Goal: Transaction & Acquisition: Obtain resource

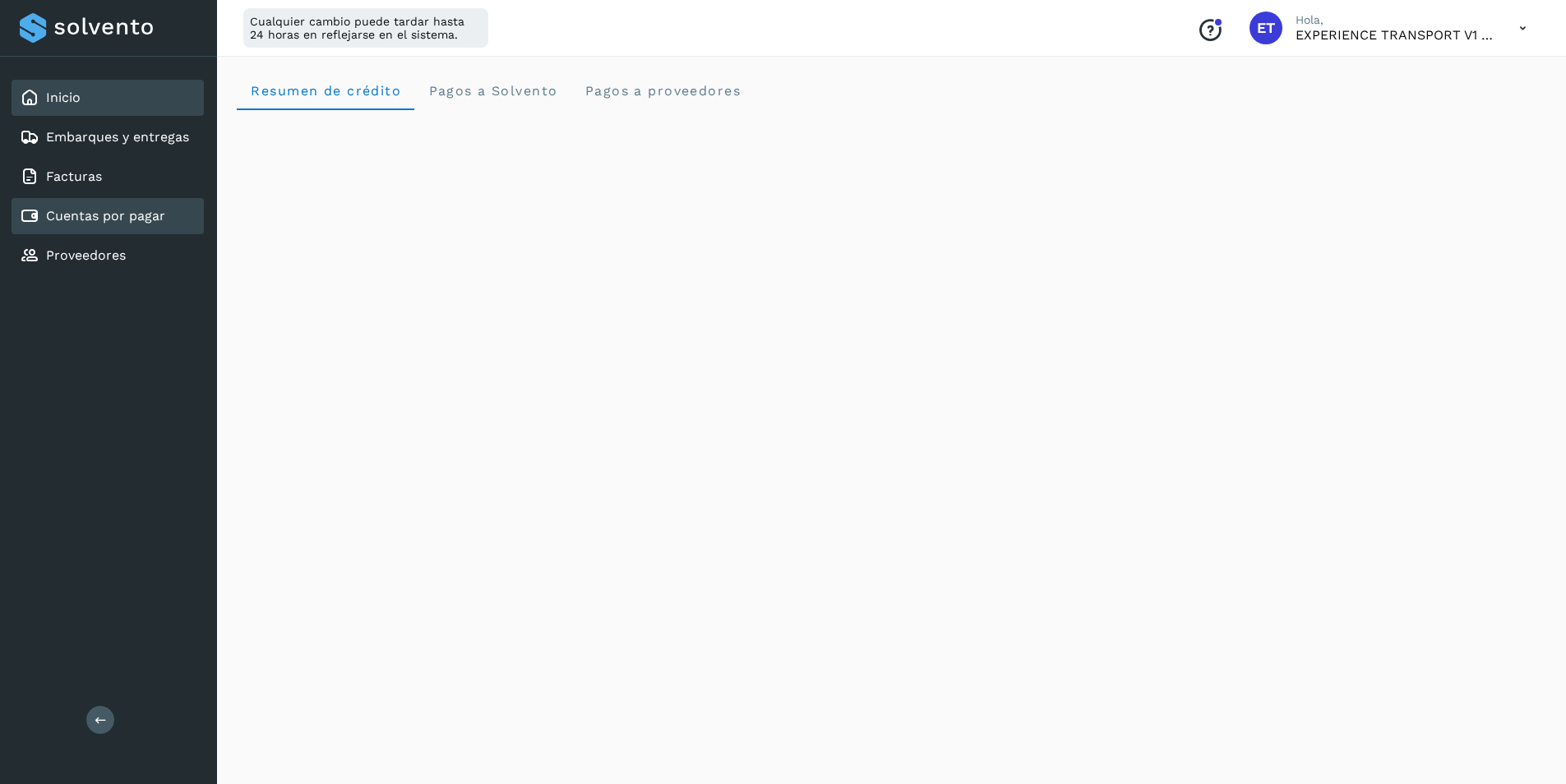
click at [93, 214] on link "Cuentas por pagar" at bounding box center [105, 215] width 120 height 16
click at [119, 223] on link "Cuentas por pagar" at bounding box center [105, 215] width 120 height 16
click at [111, 93] on div "Inicio" at bounding box center [108, 98] width 193 height 37
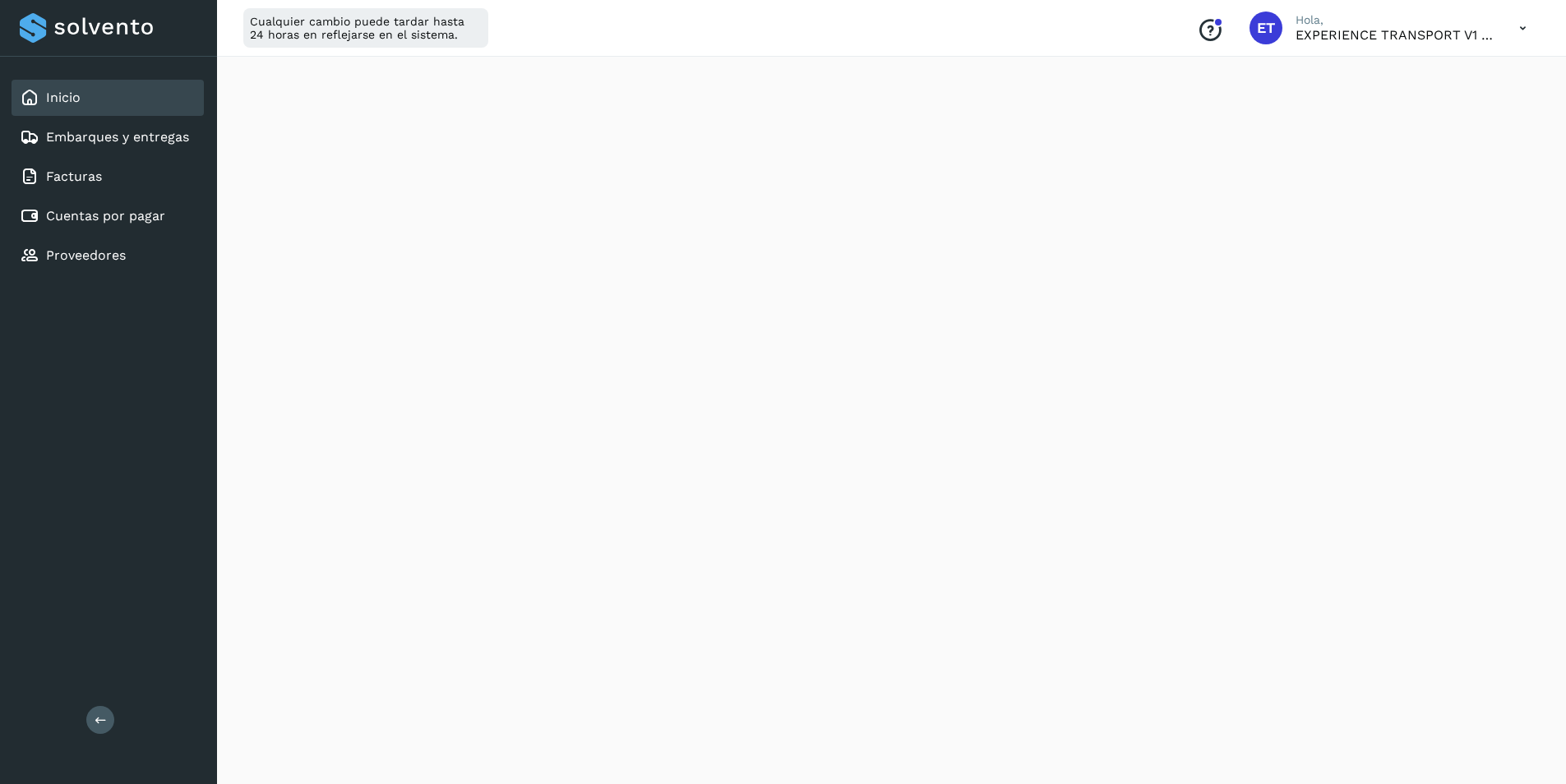
scroll to position [0, 0]
click at [670, 99] on proveedores "Pagos a proveedores" at bounding box center [662, 89] width 184 height 39
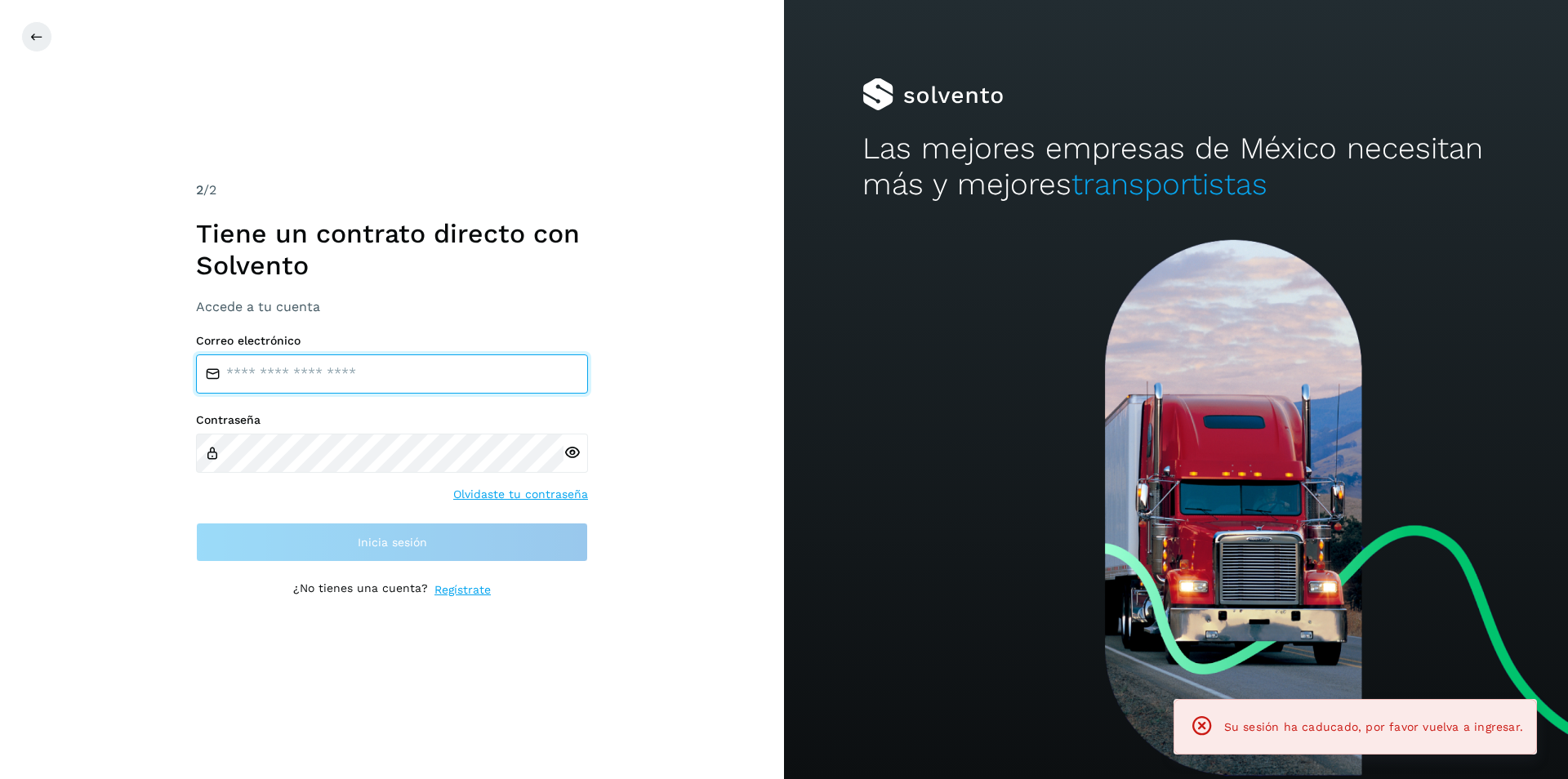
type input "**********"
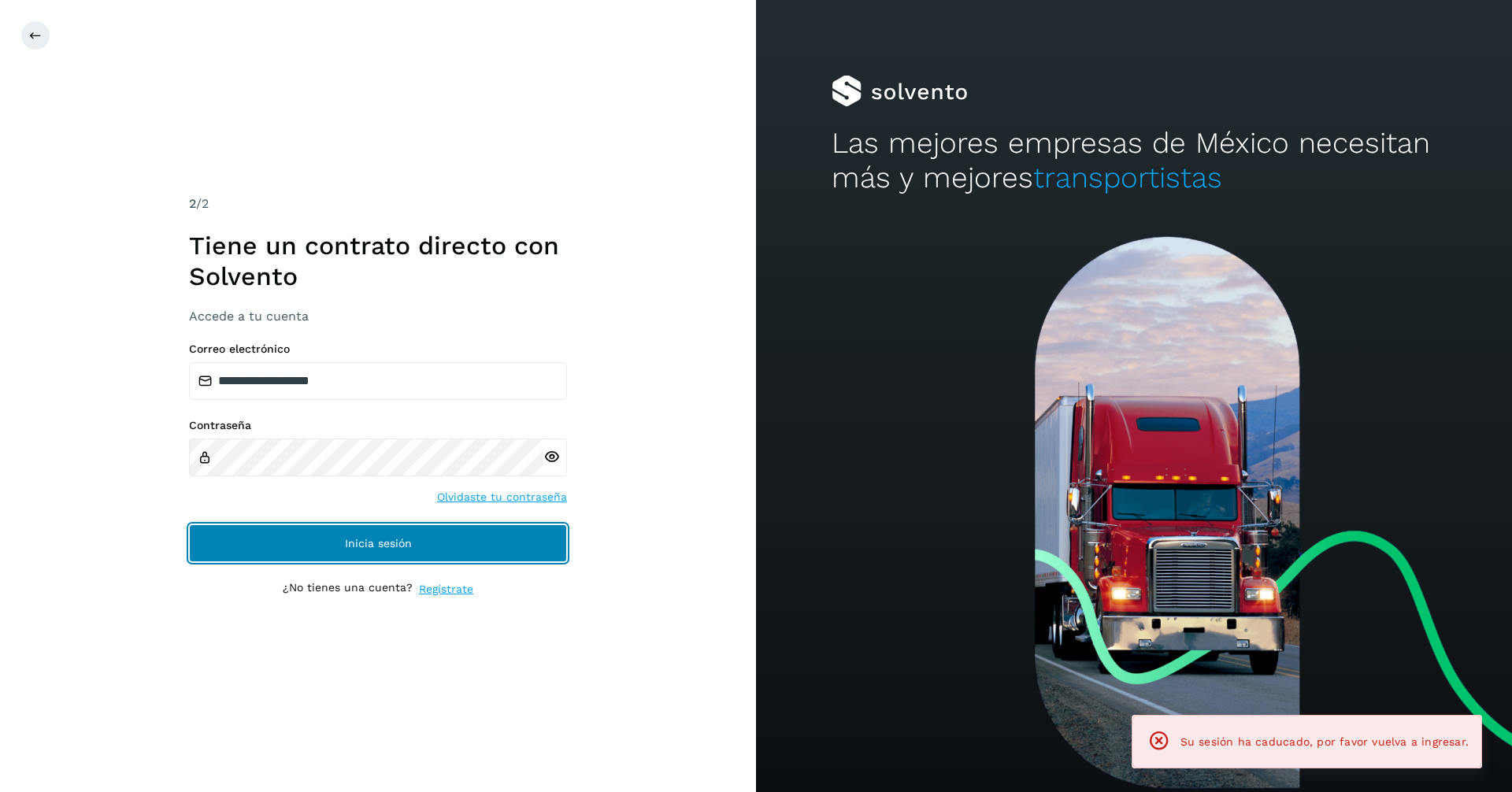
click at [446, 548] on button "Inicia sesión" at bounding box center [378, 543] width 378 height 38
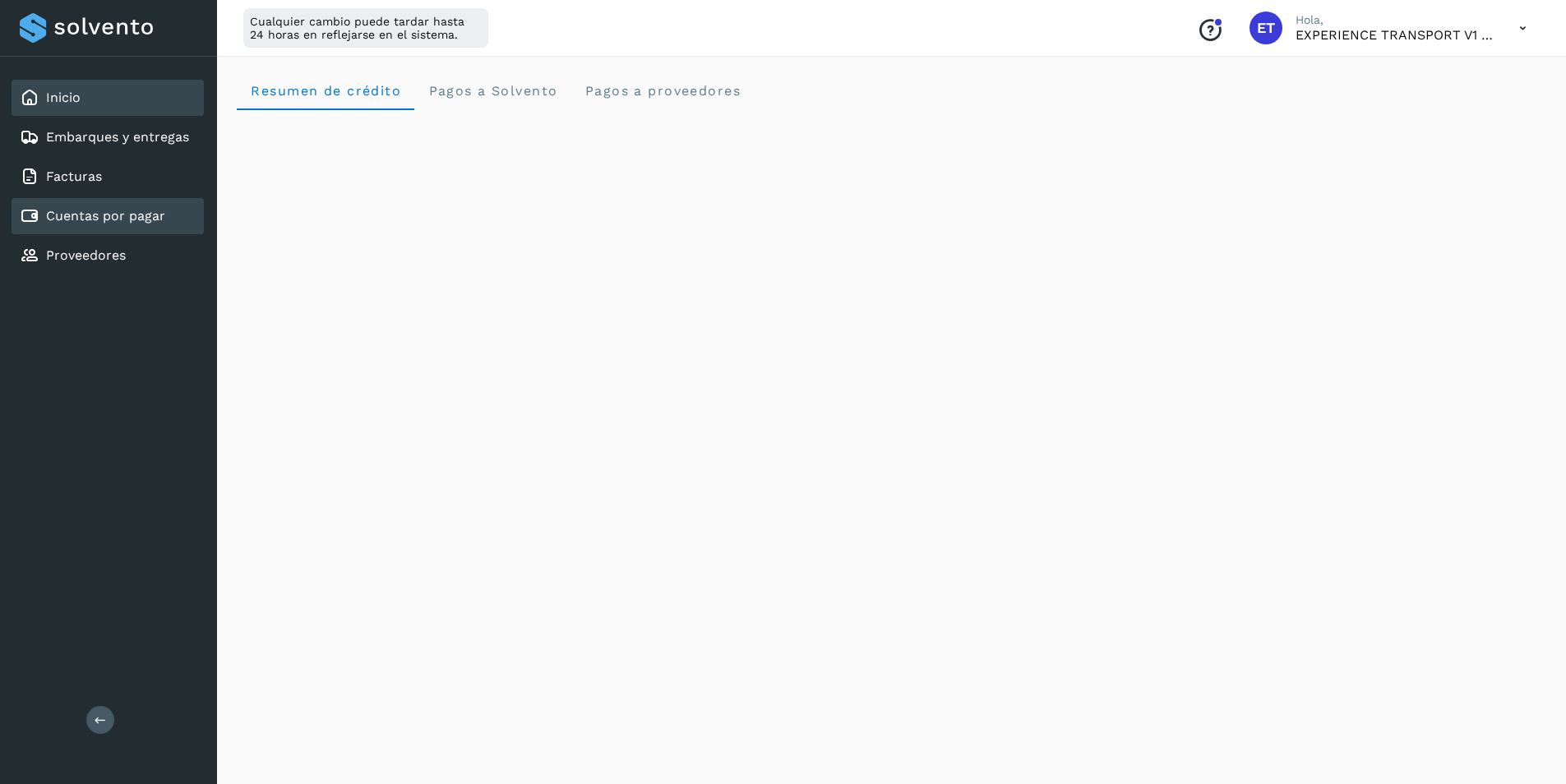
click at [107, 225] on div "Cuentas por pagar" at bounding box center [92, 216] width 145 height 20
click at [113, 223] on link "Cuentas por pagar" at bounding box center [105, 215] width 120 height 16
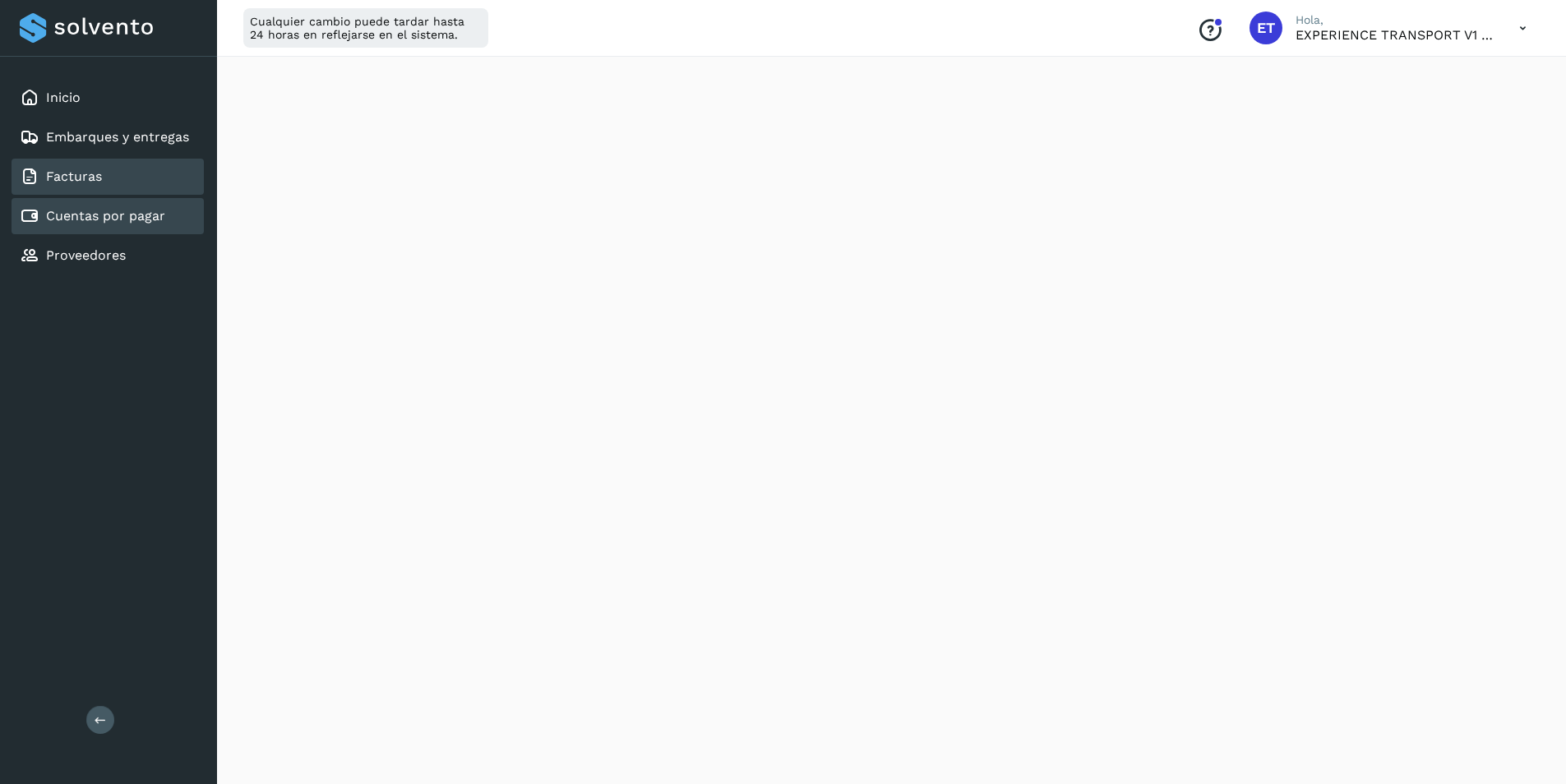
click at [106, 177] on div "Facturas" at bounding box center [108, 177] width 193 height 37
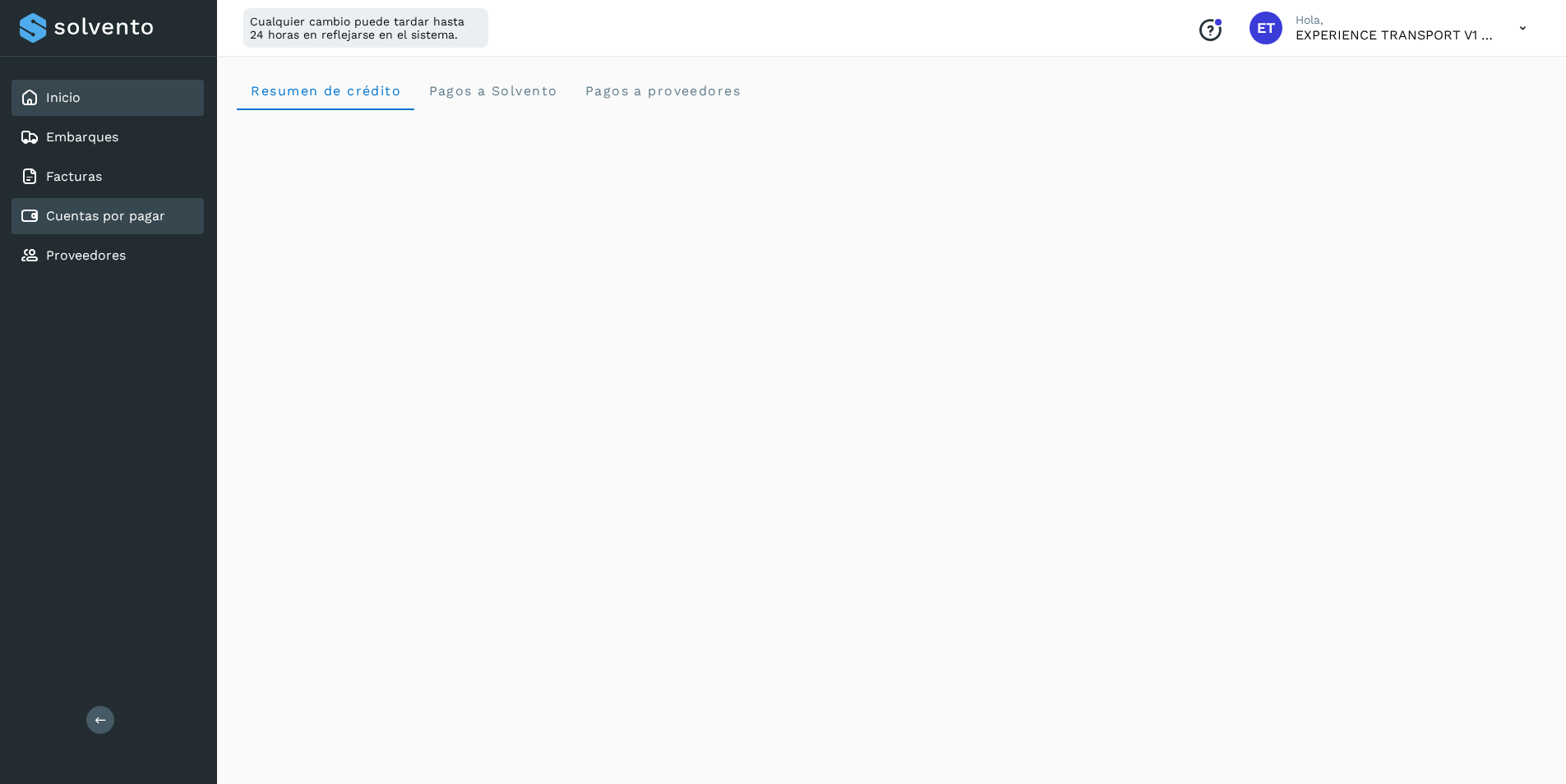
click at [94, 217] on link "Cuentas por pagar" at bounding box center [105, 215] width 120 height 16
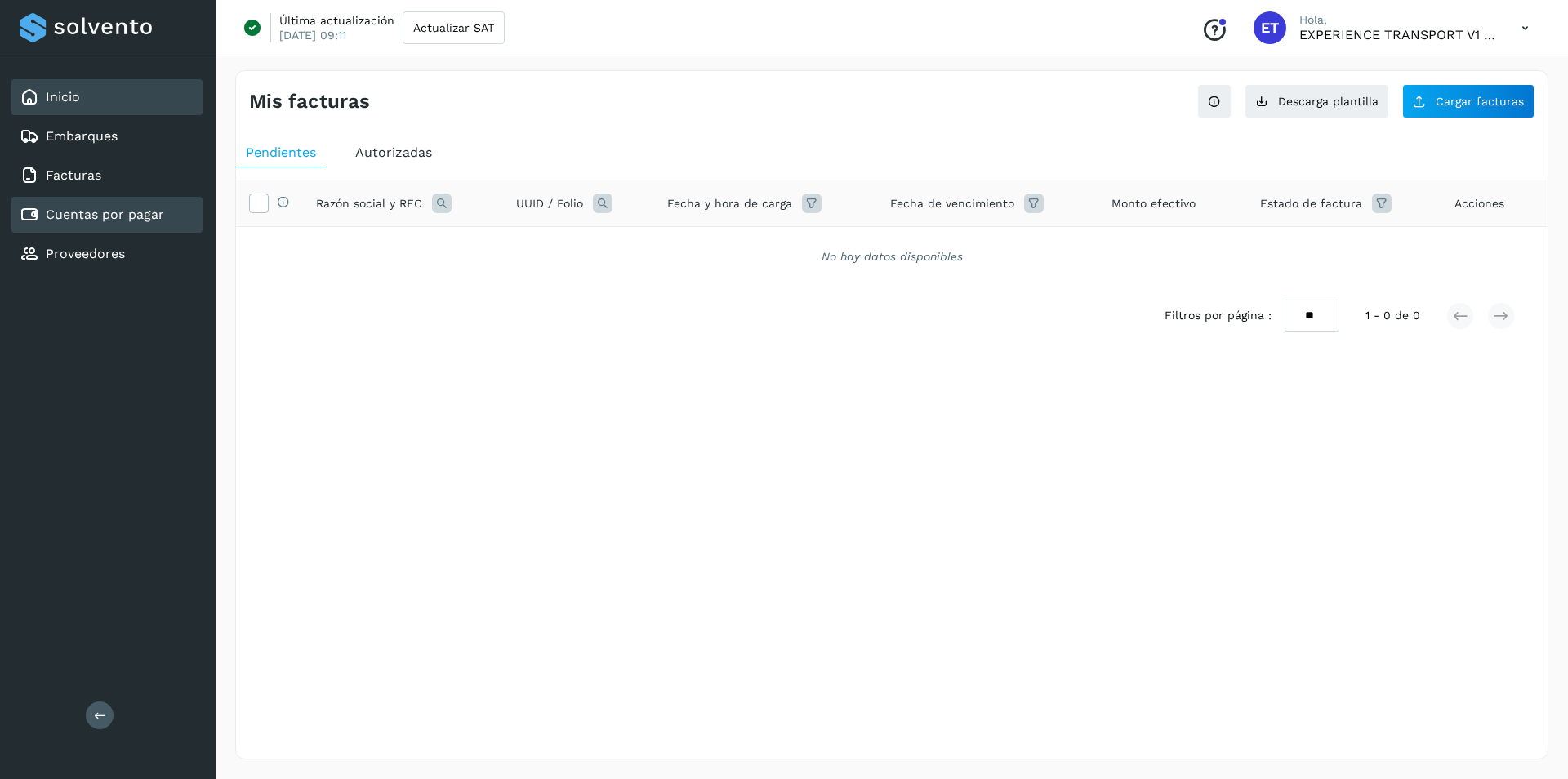
click at [149, 95] on div "Inicio" at bounding box center [107, 97] width 191 height 36
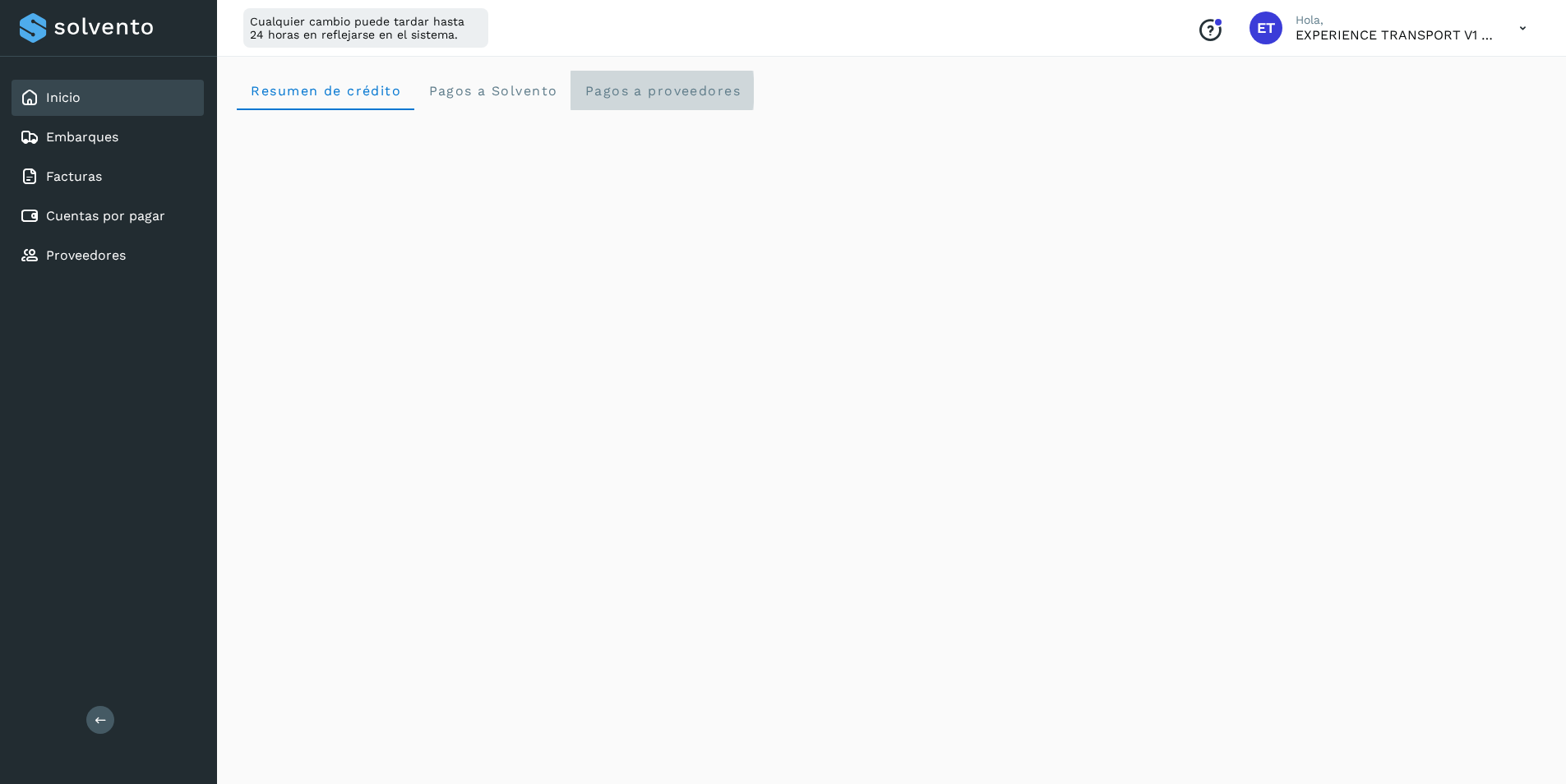
click at [645, 95] on span "Pagos a proveedores" at bounding box center [662, 90] width 157 height 16
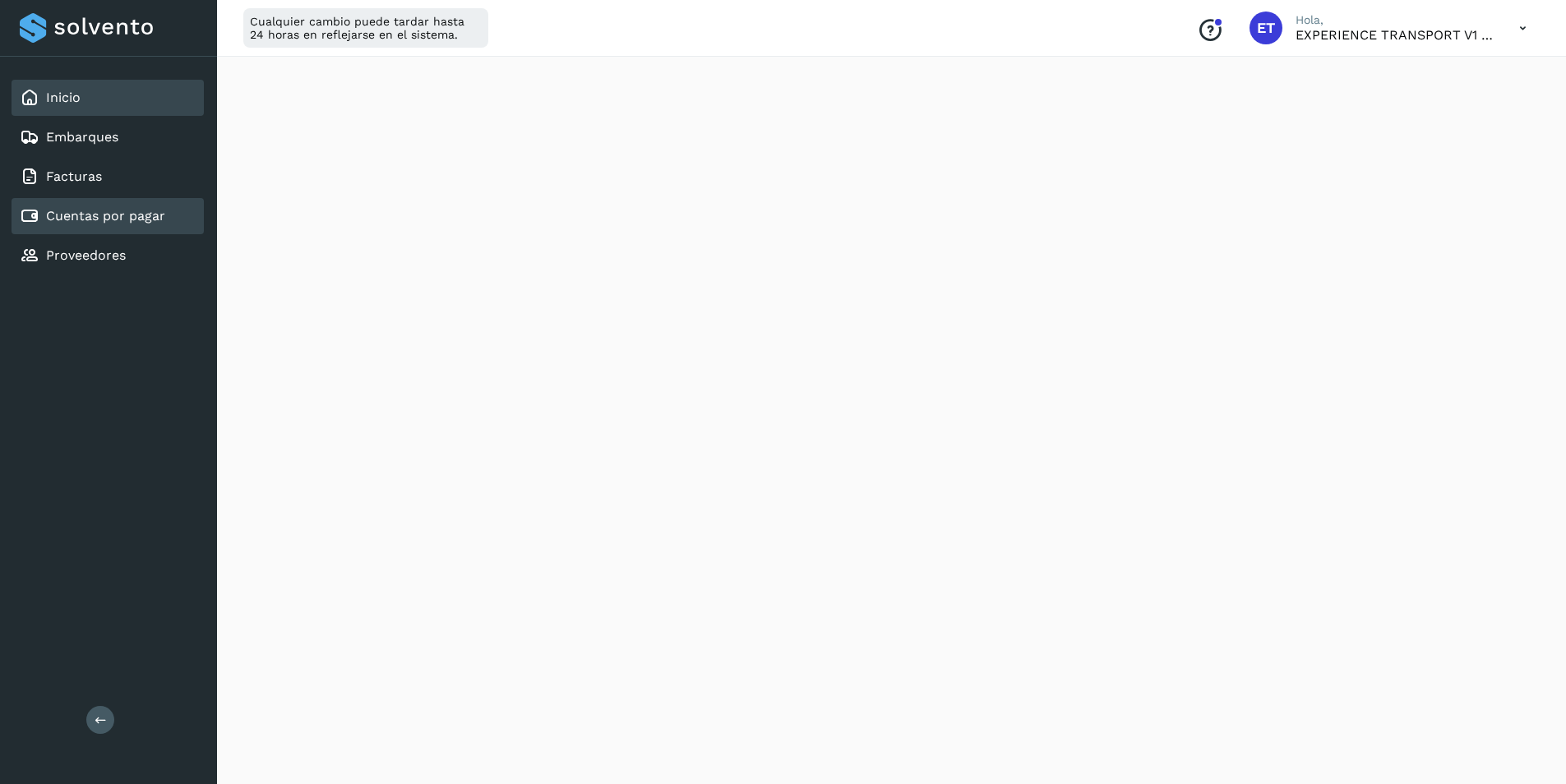
click at [119, 225] on div "Cuentas por pagar" at bounding box center [92, 216] width 145 height 20
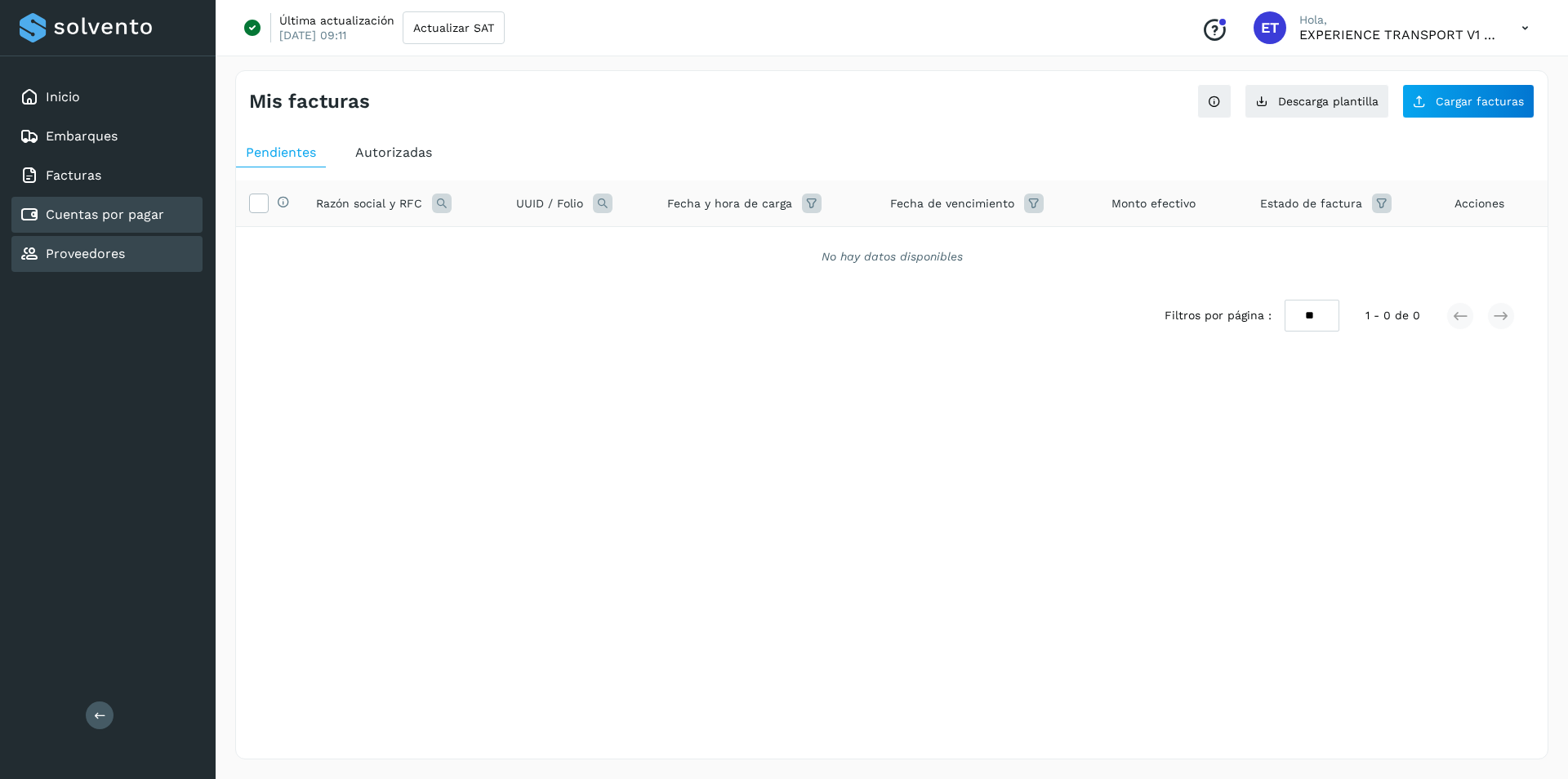
click at [65, 258] on link "Proveedores" at bounding box center [84, 253] width 79 height 15
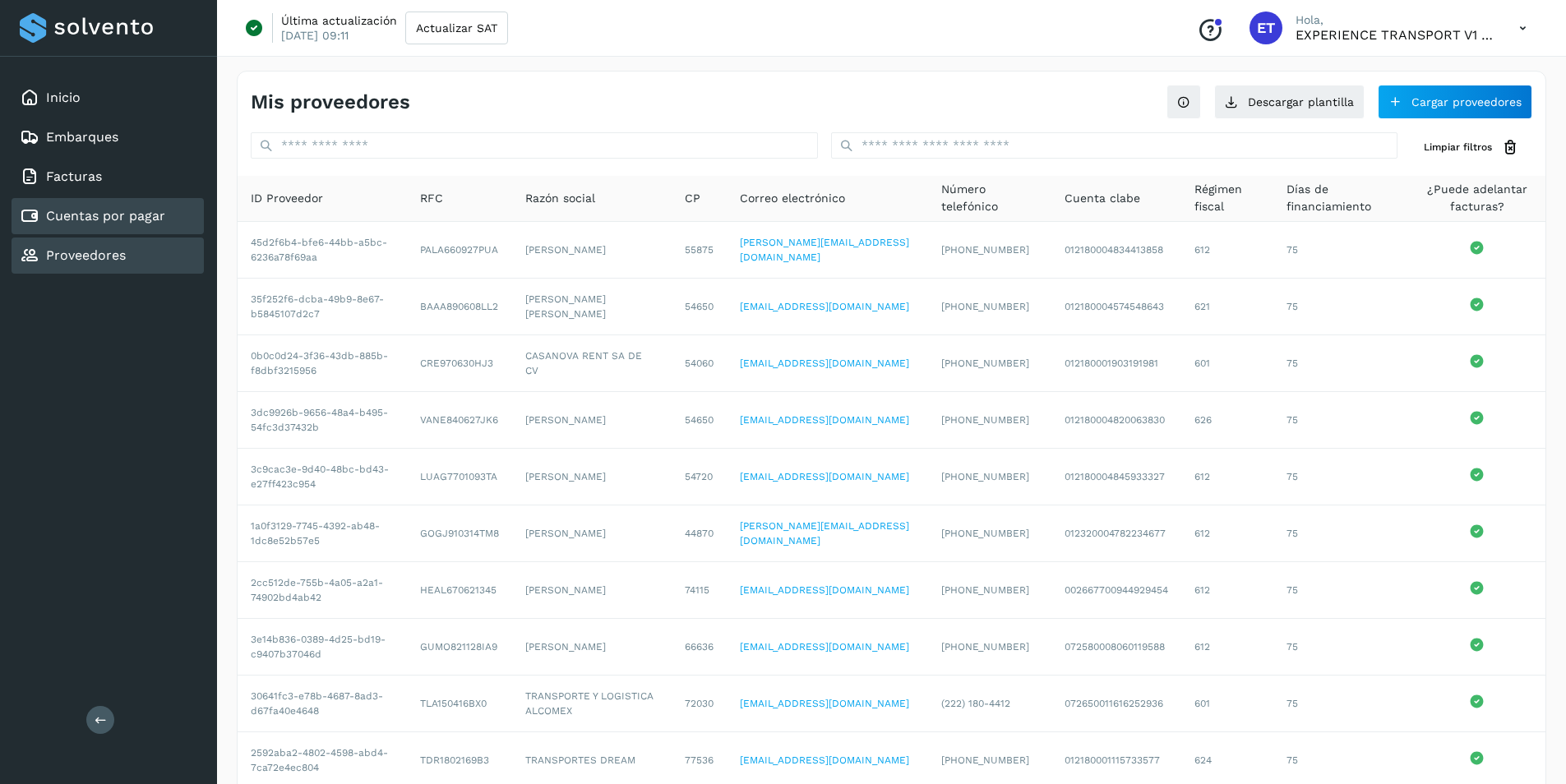
click at [148, 223] on link "Cuentas por pagar" at bounding box center [105, 215] width 120 height 16
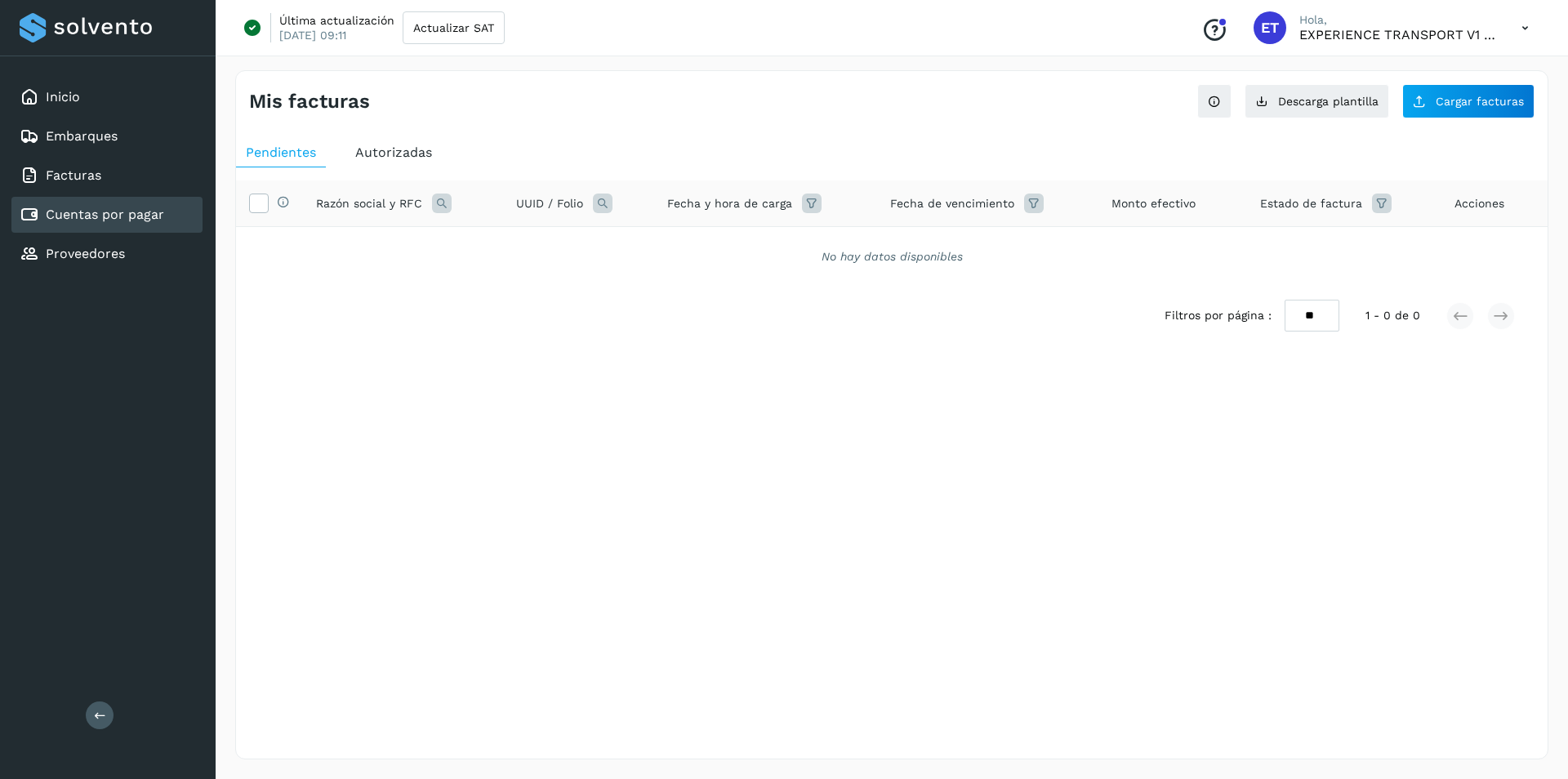
click at [104, 219] on link "Cuentas por pagar" at bounding box center [104, 214] width 119 height 15
click at [119, 138] on div "Embarques" at bounding box center [107, 137] width 191 height 36
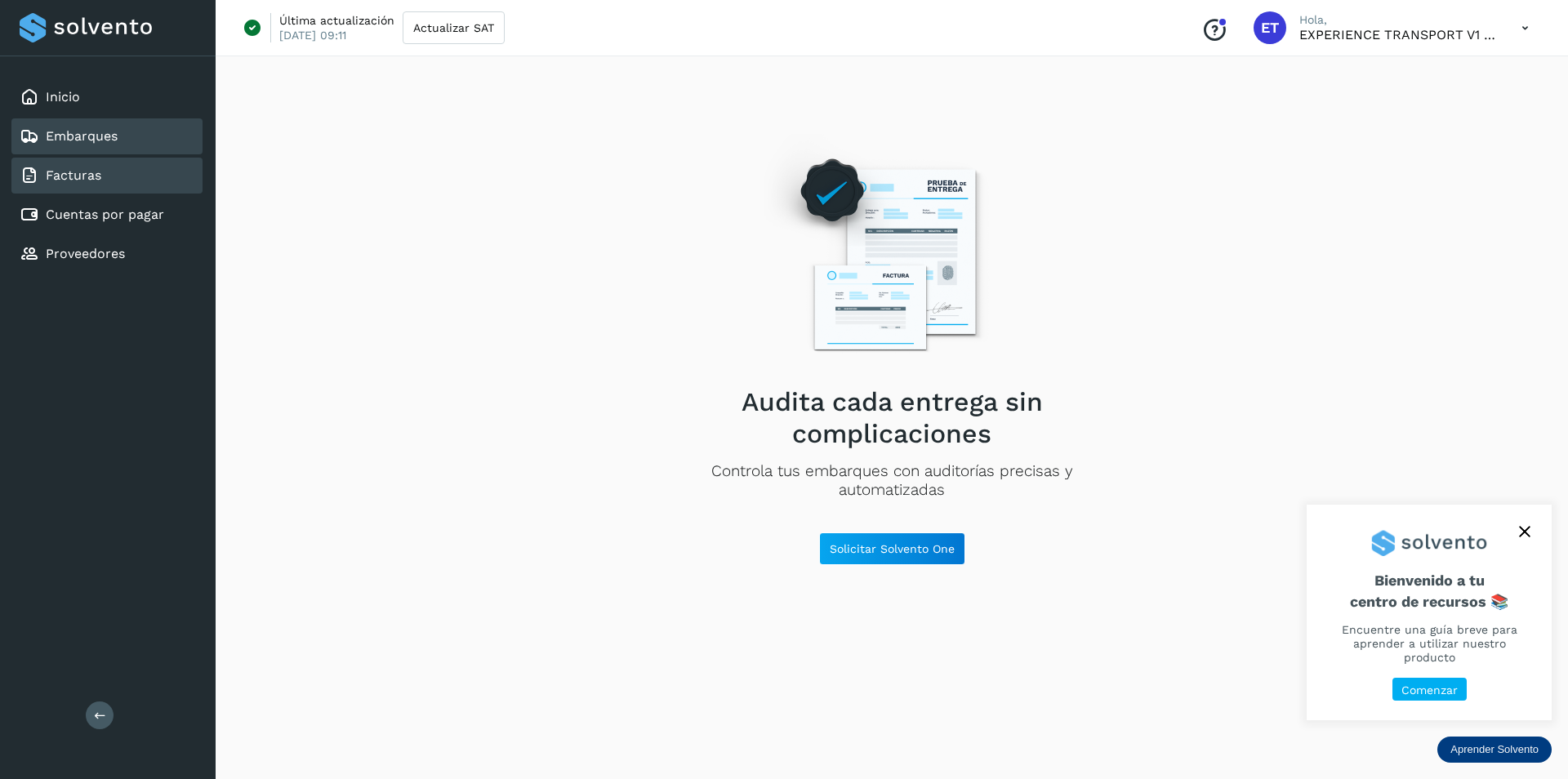
click at [113, 166] on div "Facturas" at bounding box center [107, 176] width 191 height 36
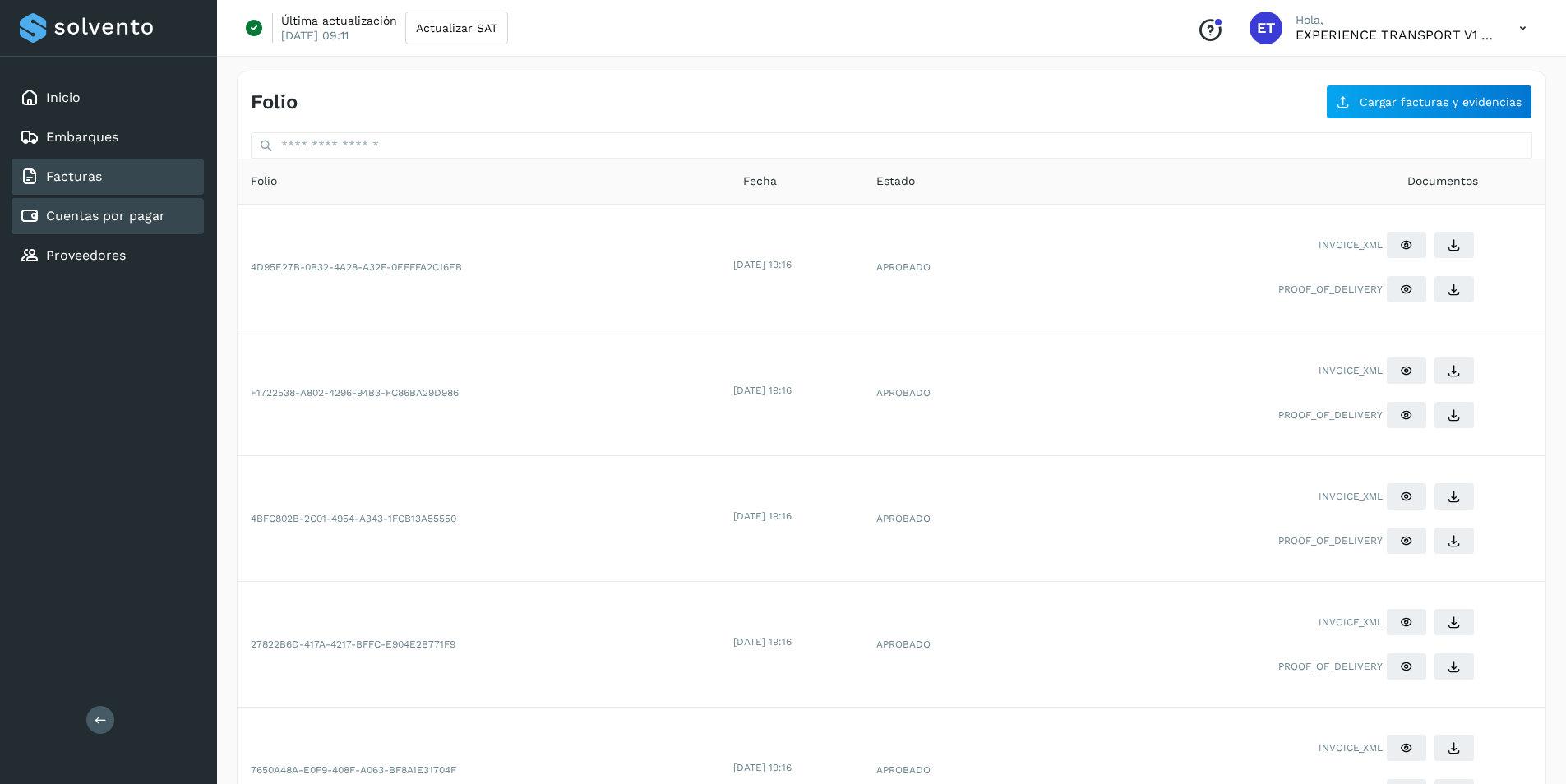
click at [101, 225] on div "Cuentas por pagar" at bounding box center [92, 216] width 145 height 20
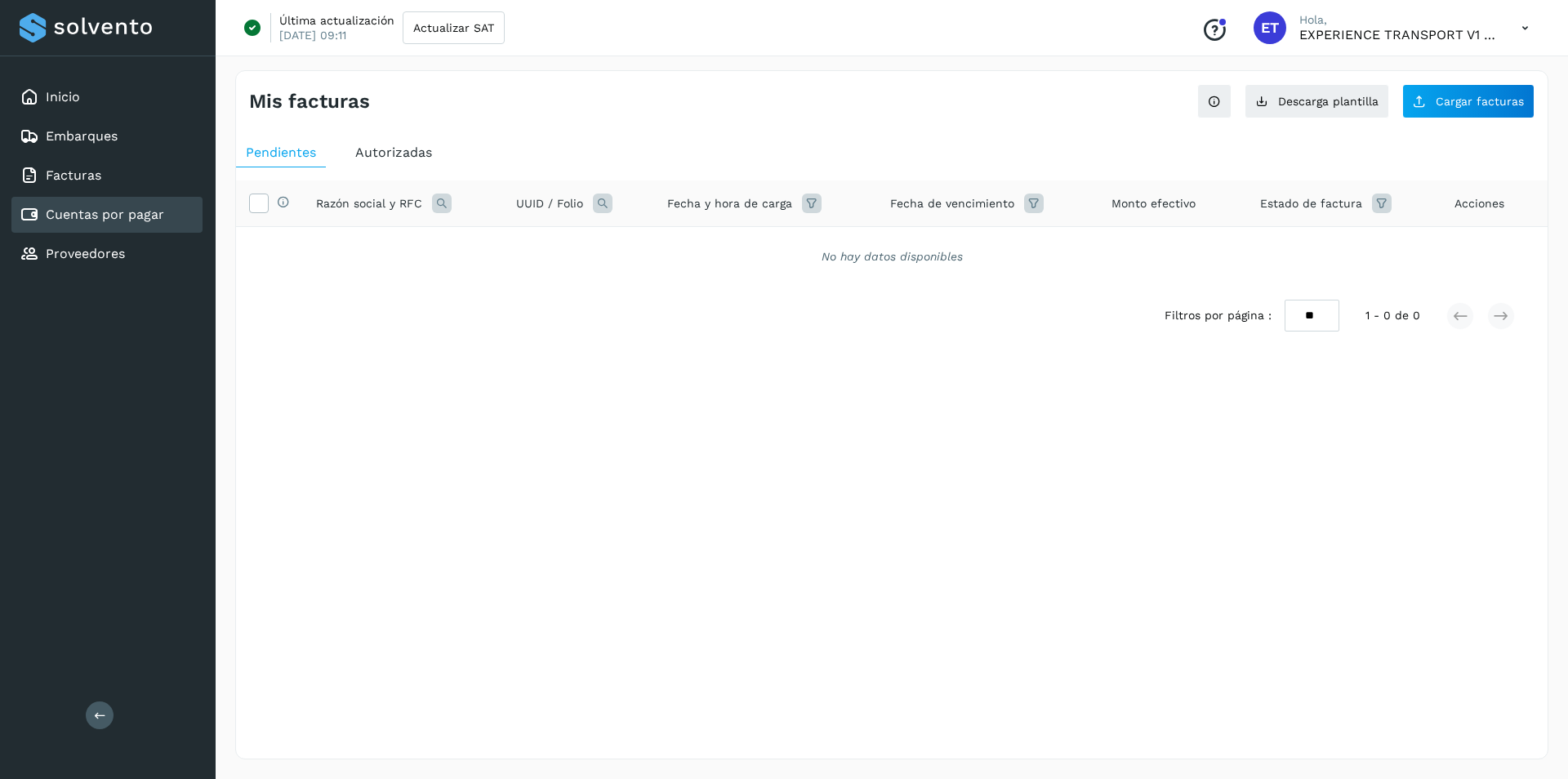
click at [151, 219] on link "Cuentas por pagar" at bounding box center [104, 214] width 119 height 15
click at [125, 255] on div "Proveedores" at bounding box center [107, 254] width 191 height 36
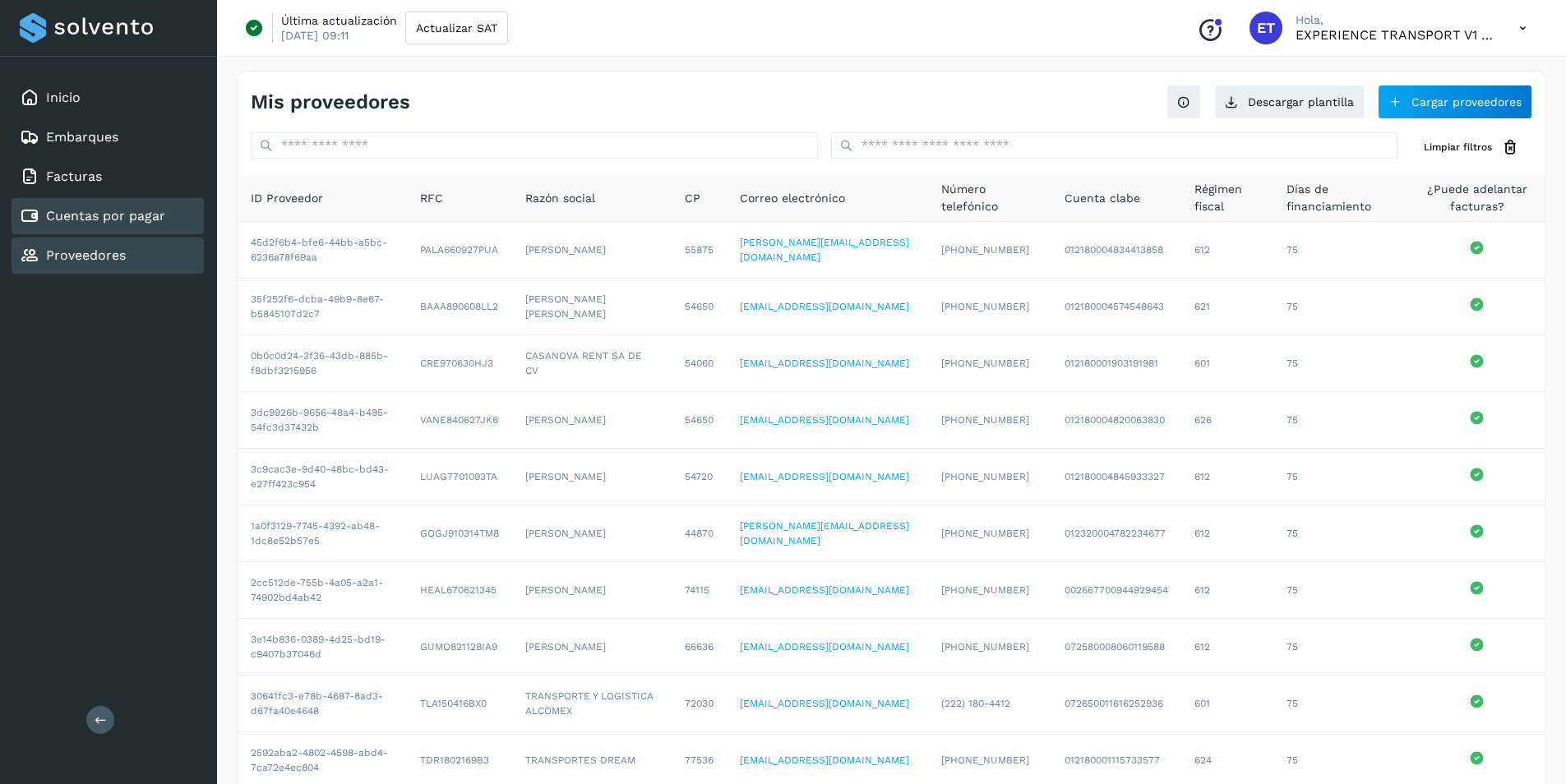
click at [111, 217] on link "Cuentas por pagar" at bounding box center [105, 215] width 120 height 16
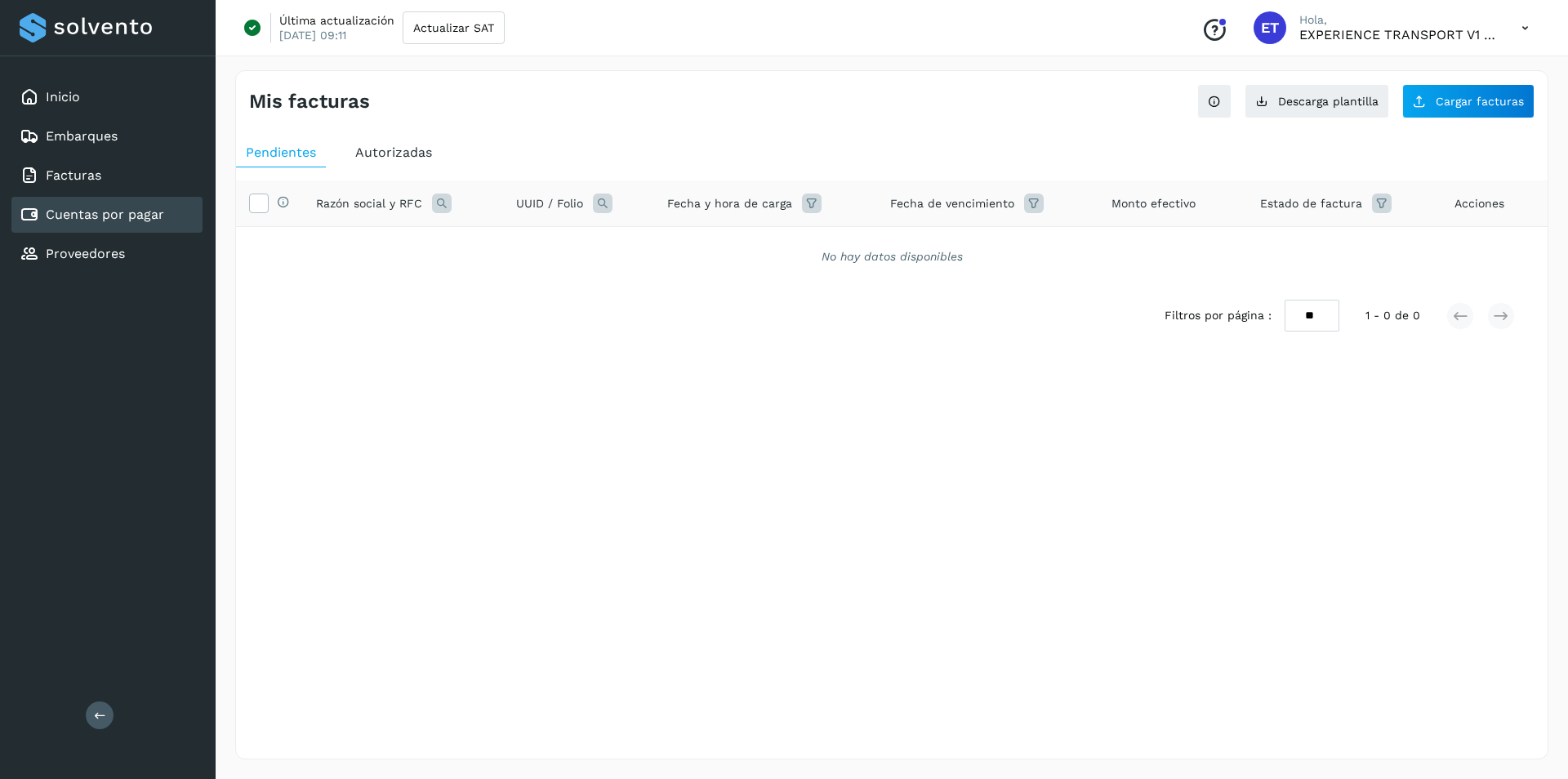
click at [111, 216] on link "Cuentas por pagar" at bounding box center [104, 214] width 119 height 15
click at [403, 152] on span "Autorizadas" at bounding box center [394, 151] width 77 height 15
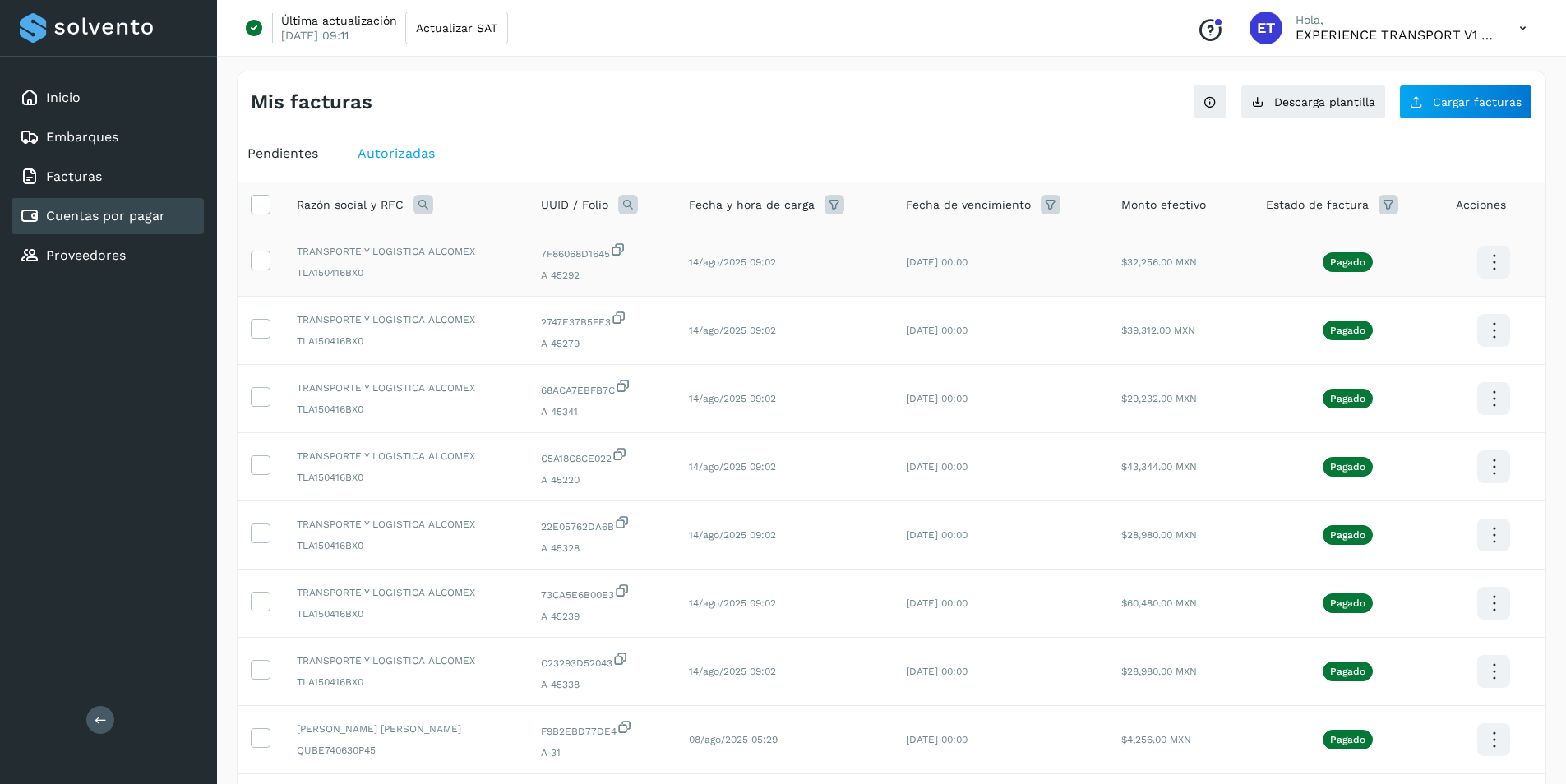
click at [1502, 265] on icon at bounding box center [1494, 262] width 38 height 38
click at [1410, 280] on button "C.Solvento" at bounding box center [1411, 278] width 195 height 32
click at [1493, 282] on icon at bounding box center [1494, 262] width 38 height 38
click at [1415, 348] on button "C.Solvento" at bounding box center [1411, 347] width 195 height 32
click at [1487, 282] on icon at bounding box center [1494, 262] width 38 height 38
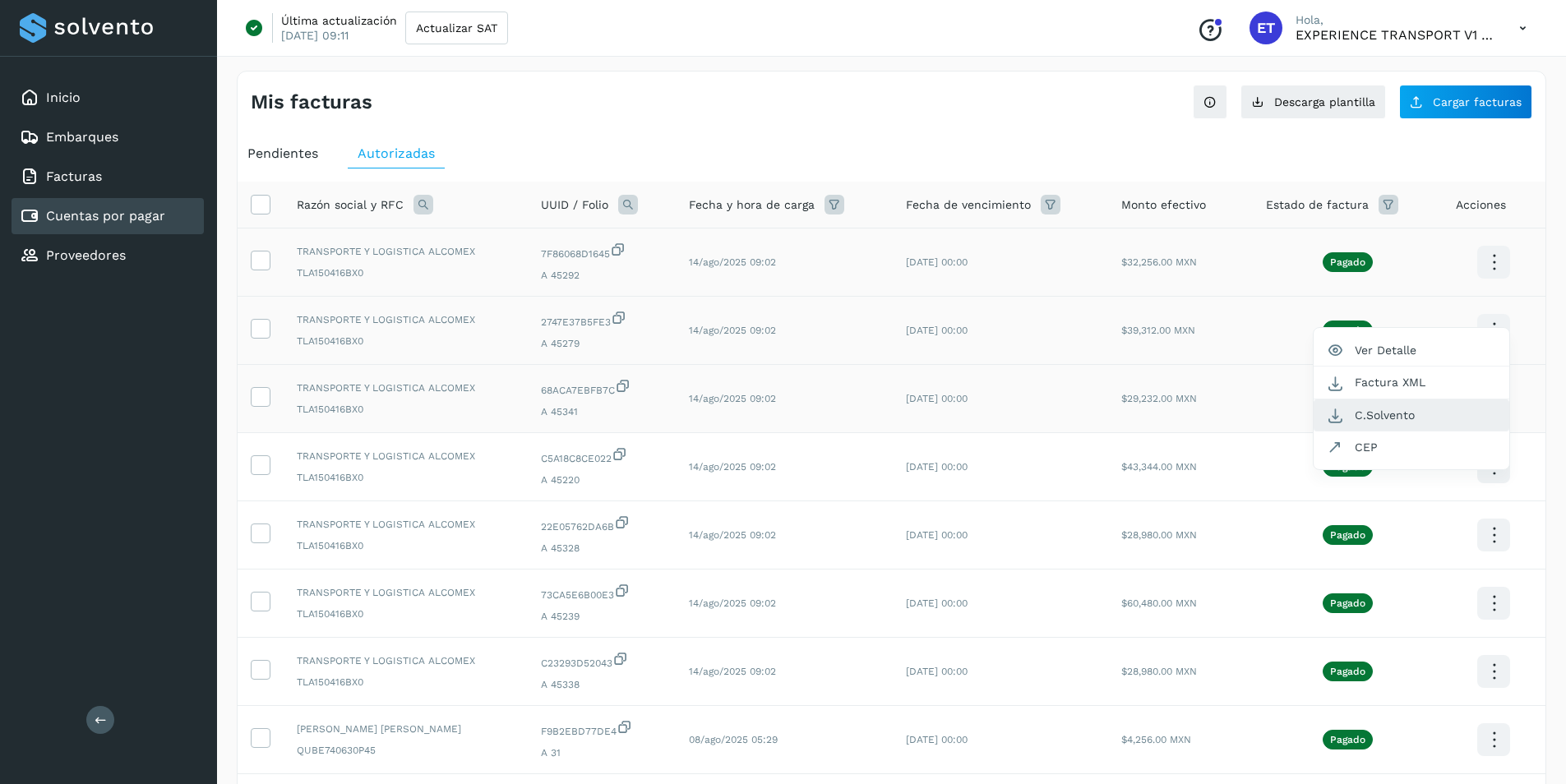
click at [1401, 415] on button "C.Solvento" at bounding box center [1411, 414] width 195 height 32
click at [1495, 282] on icon at bounding box center [1494, 262] width 38 height 38
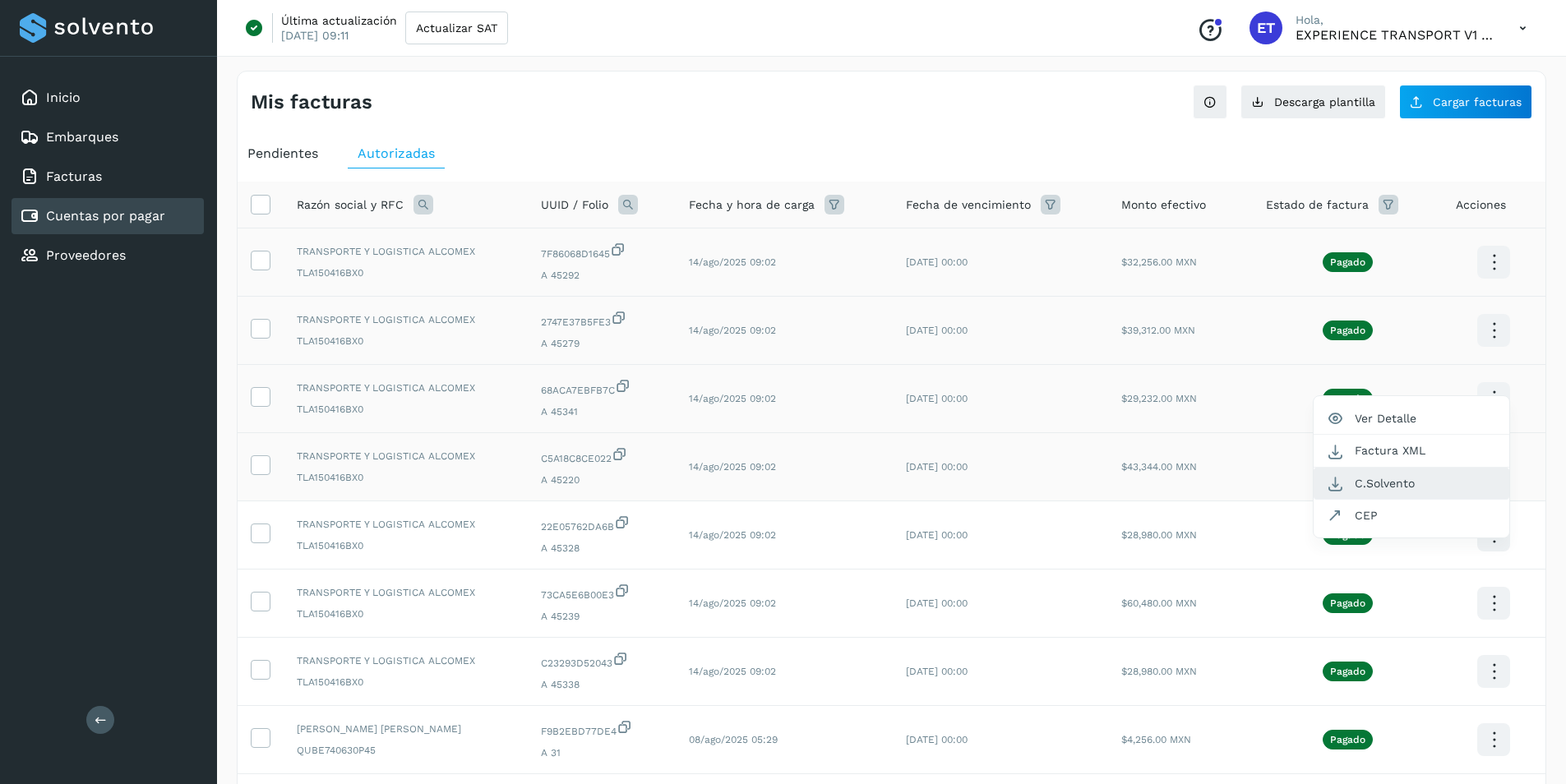
click at [1396, 484] on button "C.Solvento" at bounding box center [1411, 483] width 195 height 32
click at [1500, 282] on icon at bounding box center [1494, 262] width 38 height 38
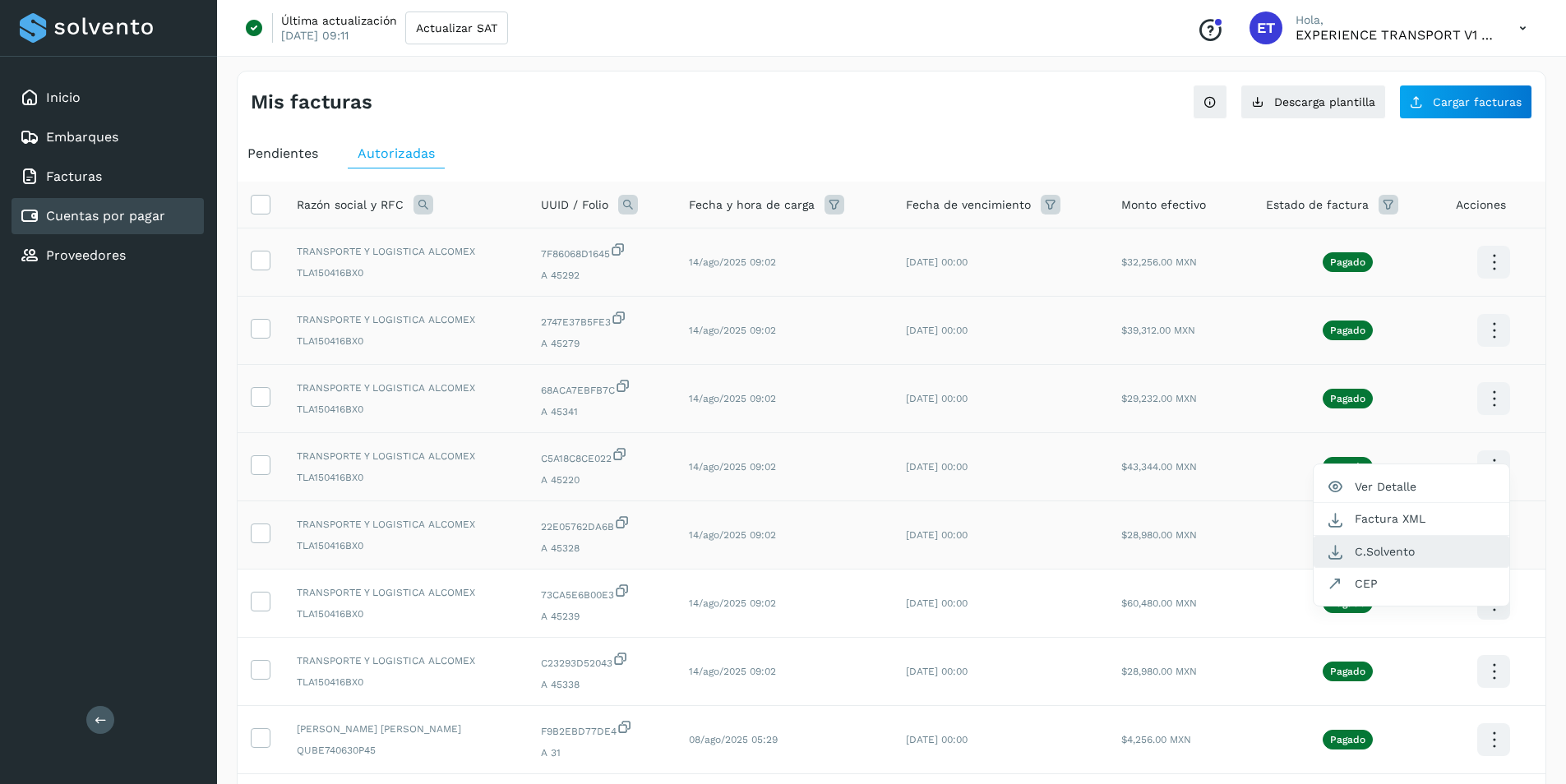
click at [1428, 550] on button "C.Solvento" at bounding box center [1411, 551] width 195 height 32
click at [1492, 282] on icon at bounding box center [1494, 262] width 38 height 38
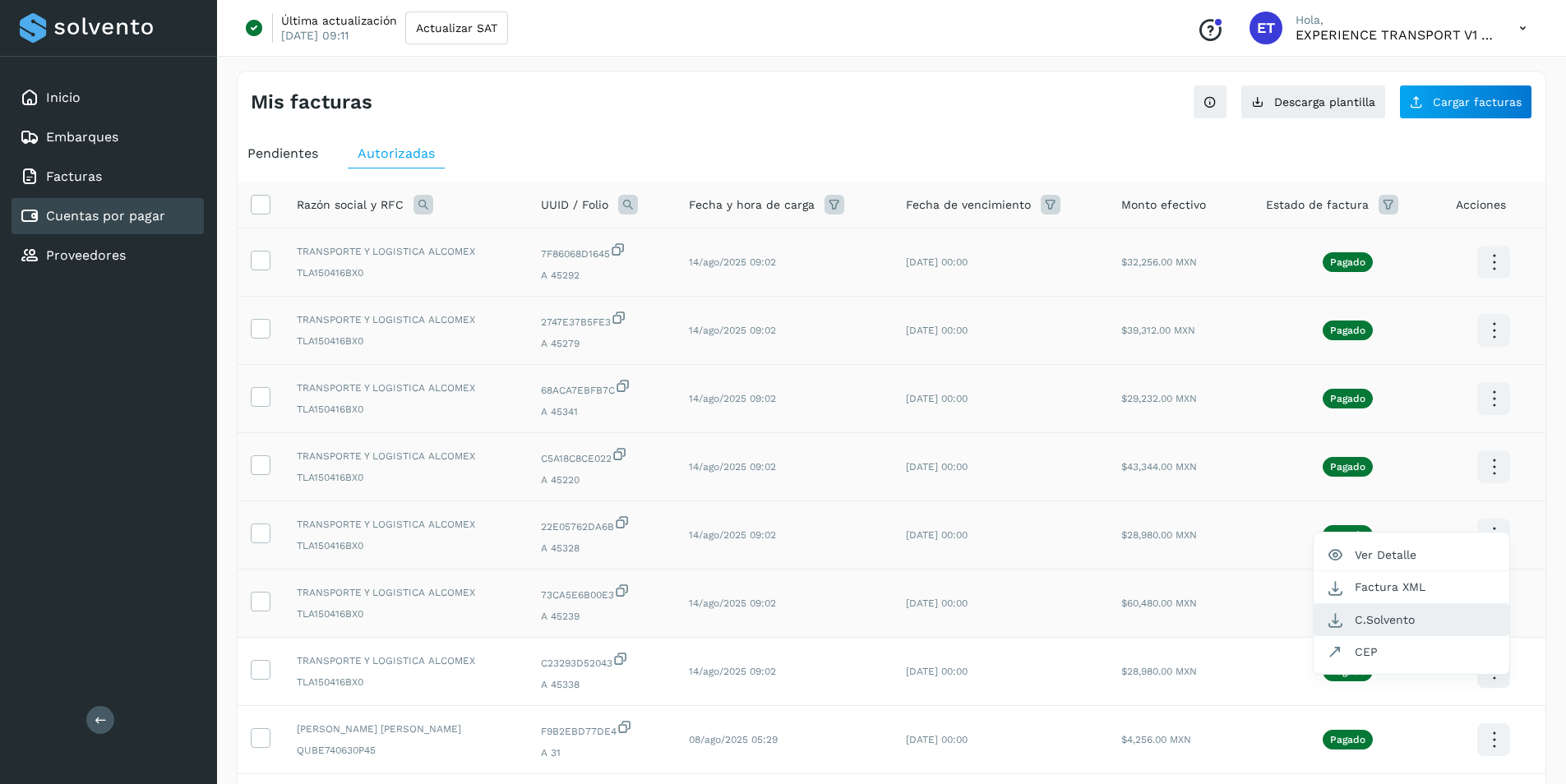
click at [1424, 616] on button "C.Solvento" at bounding box center [1411, 620] width 195 height 32
click at [1489, 282] on icon at bounding box center [1494, 262] width 38 height 38
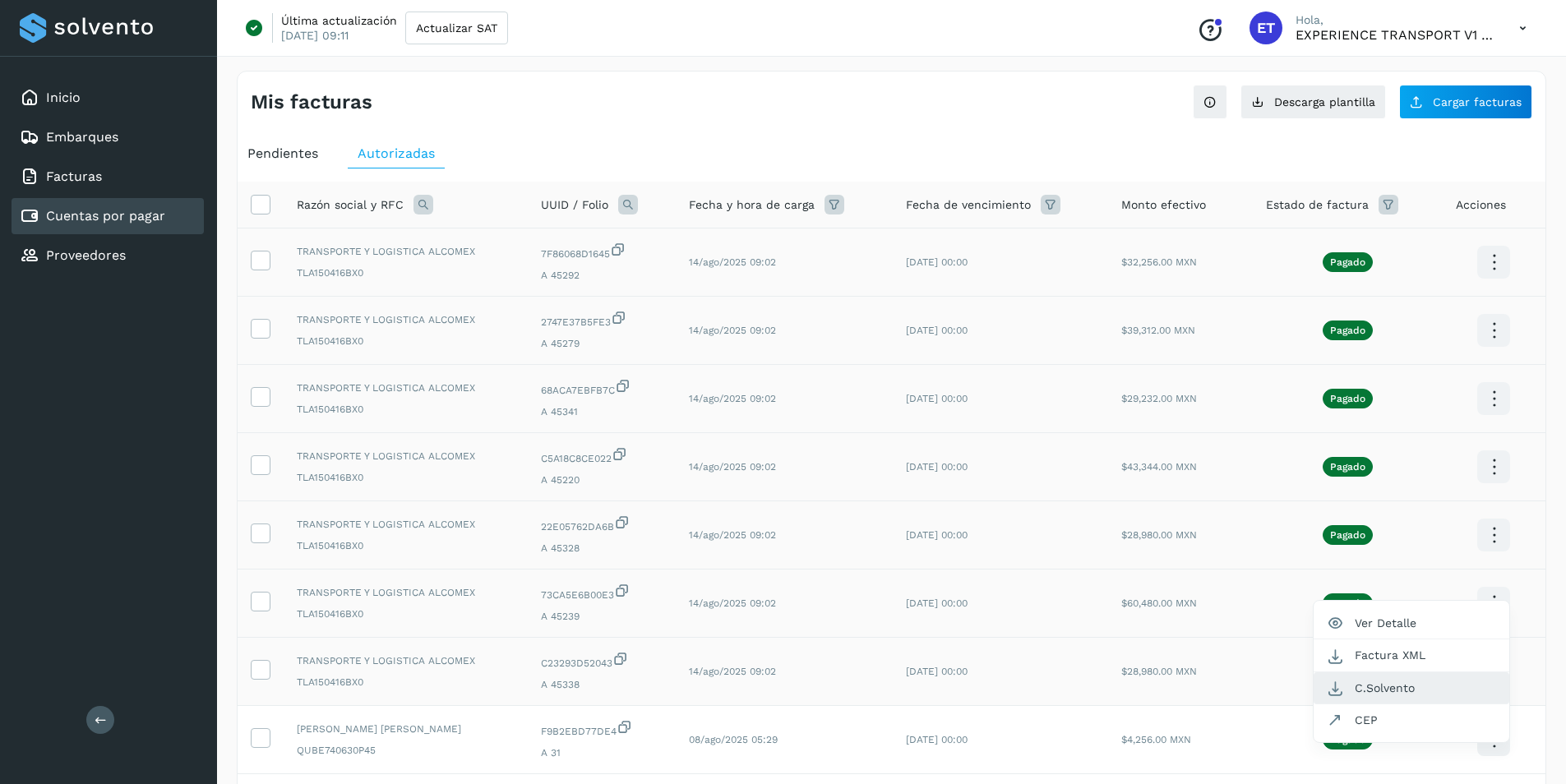
click at [1403, 687] on button "C.Solvento" at bounding box center [1411, 687] width 195 height 32
